Goal: Obtain resource: Download file/media

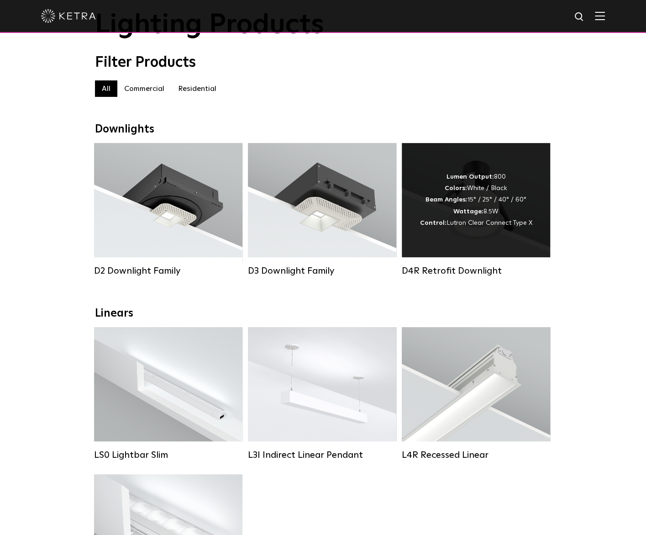
scroll to position [183, 0]
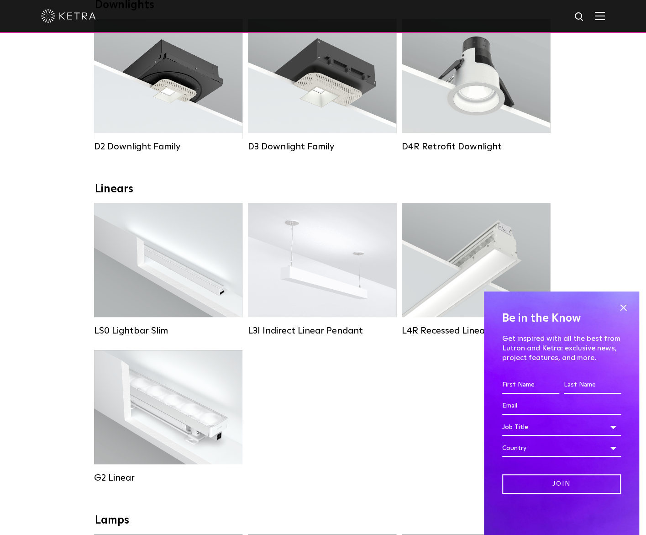
click at [383, 436] on div "LS0 Lightbar Slim Lumen Output: 200 / 350 Colors: White / Black Control: X96 Co…" at bounding box center [323, 350] width 464 height 294
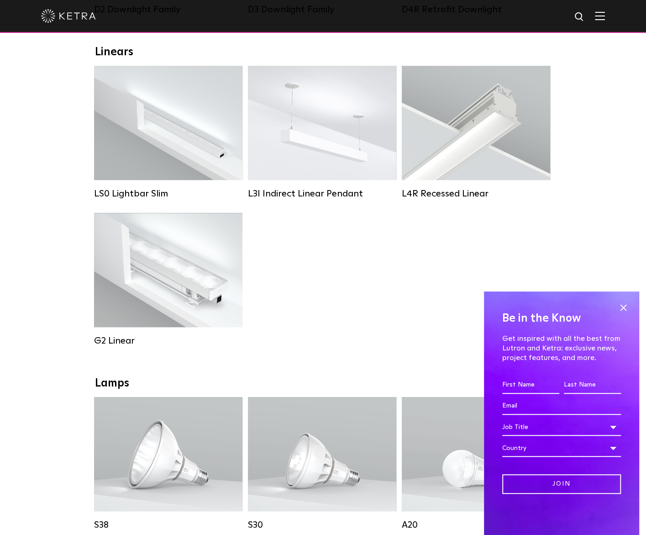
scroll to position [411, 0]
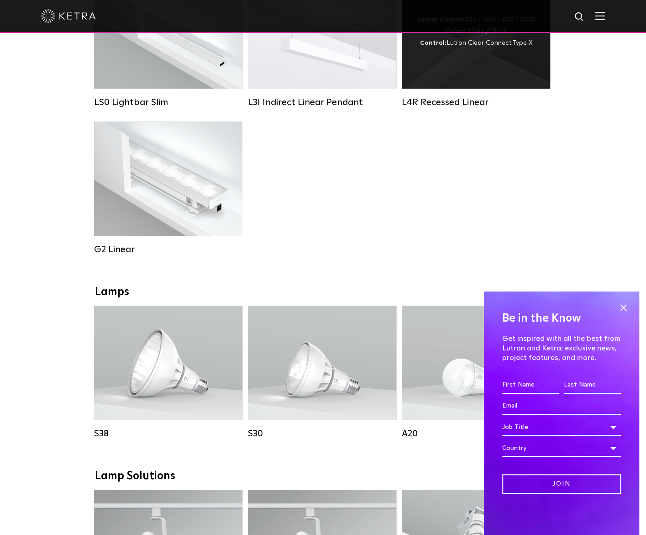
click at [468, 84] on div "Lumen Output: 400 / 600 / 800 / 1000 Colors: White / Black Control: Lutron Clea…" at bounding box center [476, 31] width 148 height 114
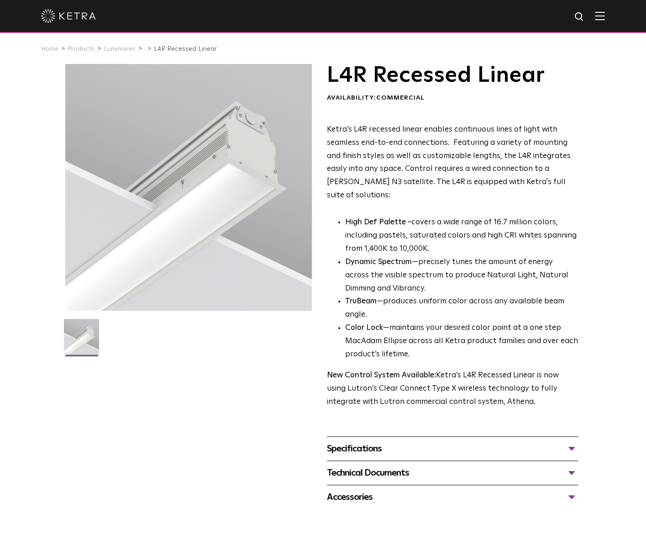
scroll to position [183, 0]
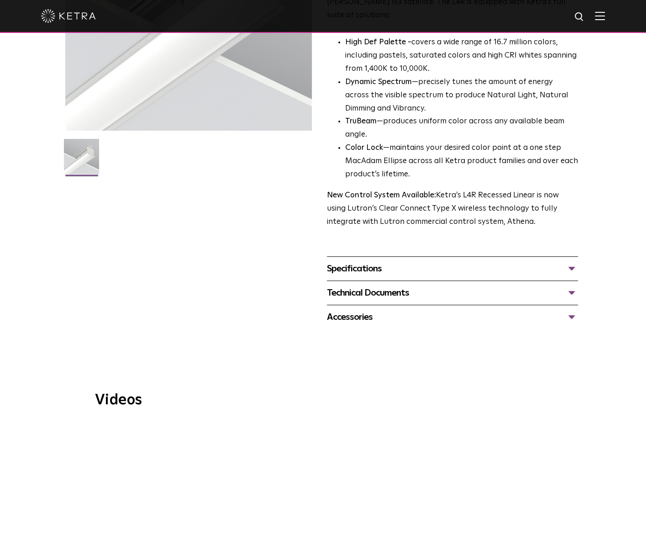
click at [370, 261] on div "Specifications" at bounding box center [453, 268] width 252 height 15
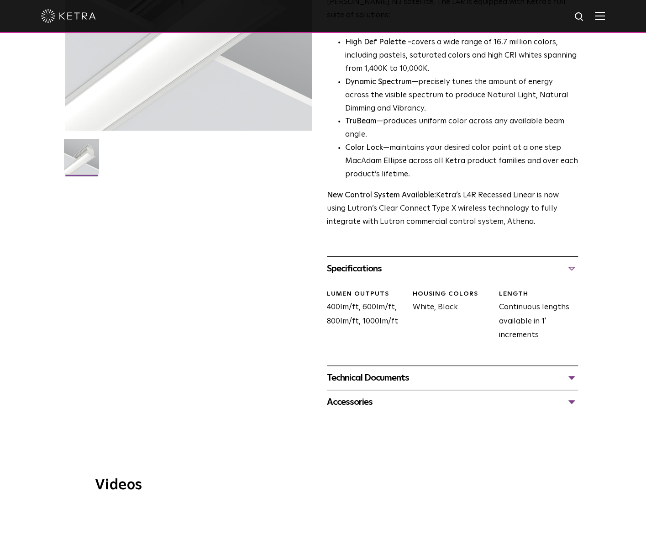
click at [355, 370] on div "Technical Documents" at bounding box center [453, 377] width 252 height 15
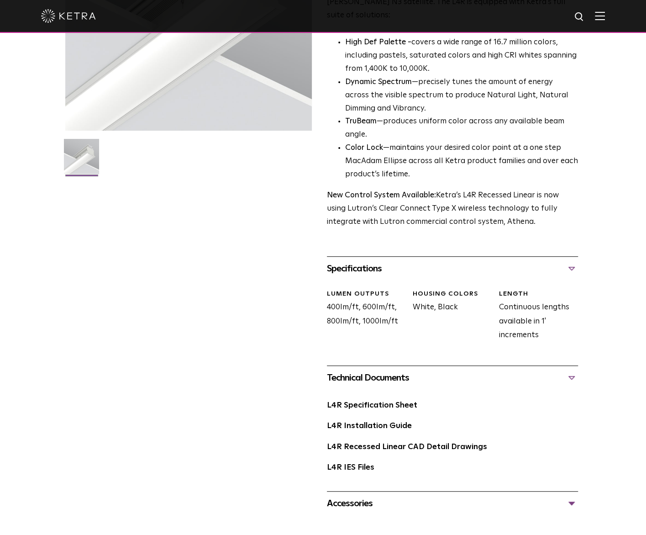
scroll to position [274, 0]
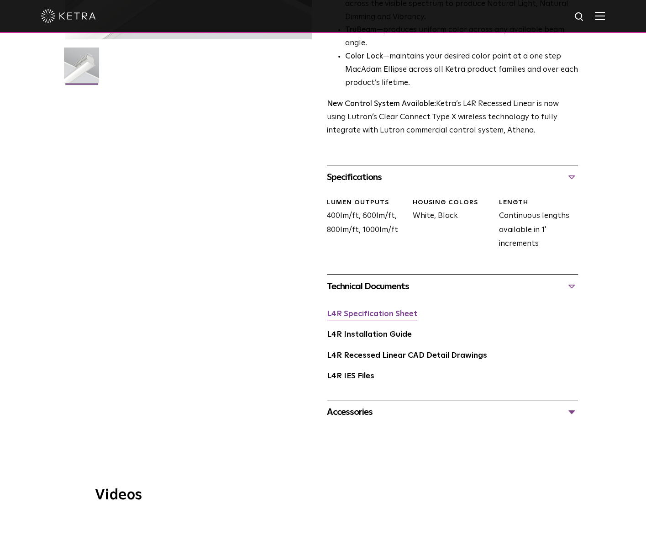
click at [394, 310] on link "L4R Specification Sheet" at bounding box center [372, 314] width 90 height 8
click at [382, 352] on link "L4R Recessed Linear CAD Detail Drawings" at bounding box center [407, 356] width 160 height 8
